Goal: Task Accomplishment & Management: Manage account settings

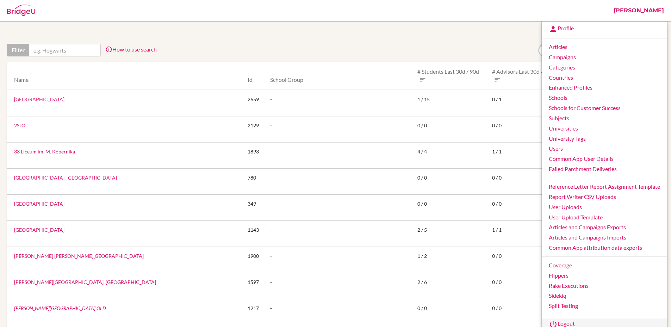
click at [574, 320] on link "Logout" at bounding box center [604, 323] width 125 height 11
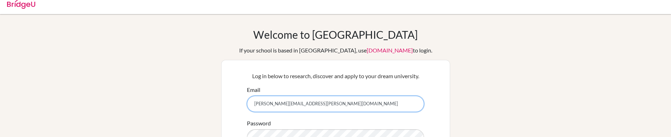
scroll to position [11, 0]
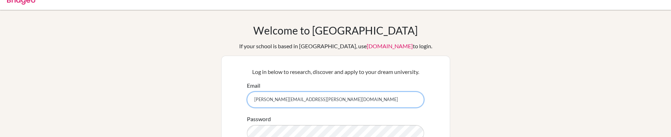
type input "[PERSON_NAME][EMAIL_ADDRESS][PERSON_NAME][DOMAIN_NAME]"
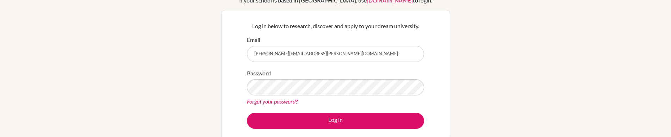
scroll to position [62, 0]
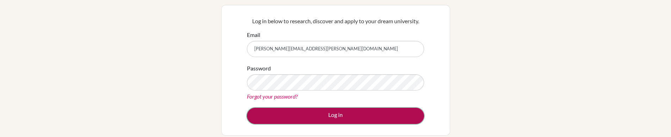
click at [286, 120] on button "Log in" at bounding box center [335, 116] width 177 height 16
